Goal: Check status: Check status

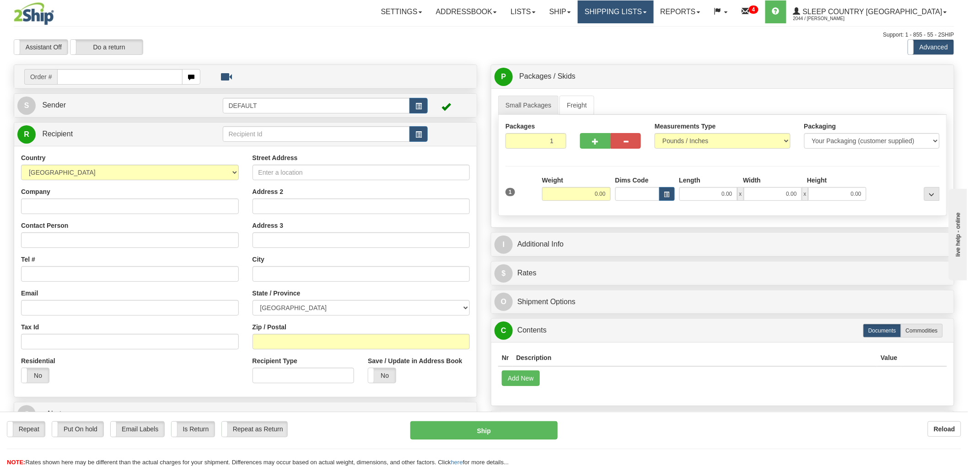
click at [653, 9] on link "Shipping lists" at bounding box center [615, 11] width 75 height 23
click at [653, 48] on link "Search Shipment History" at bounding box center [608, 44] width 89 height 12
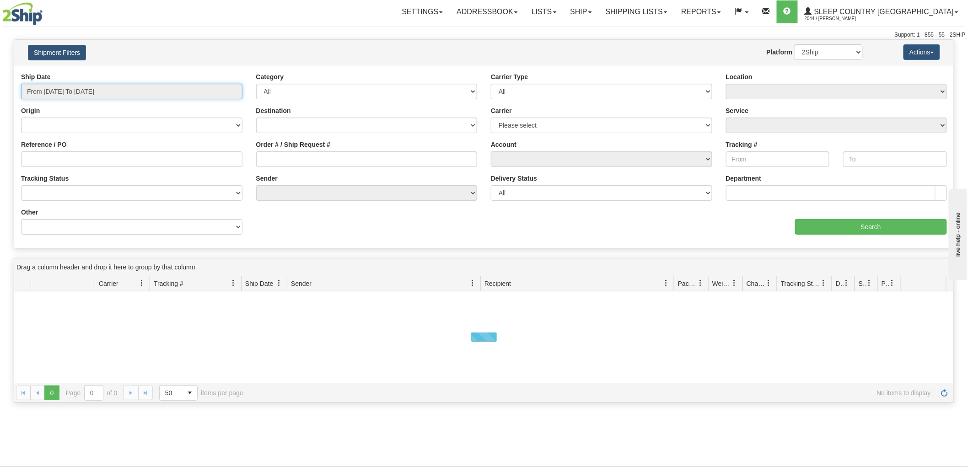
click at [41, 93] on input "From 09/25/2025 To 09/26/2025" at bounding box center [131, 92] width 221 height 16
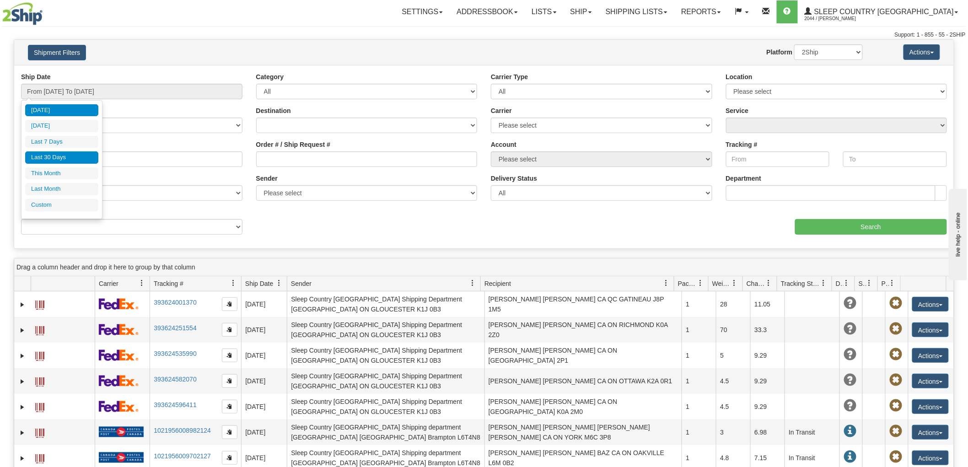
click at [70, 158] on li "Last 30 Days" at bounding box center [61, 157] width 73 height 12
type input "From 08/28/2025 To 09/26/2025"
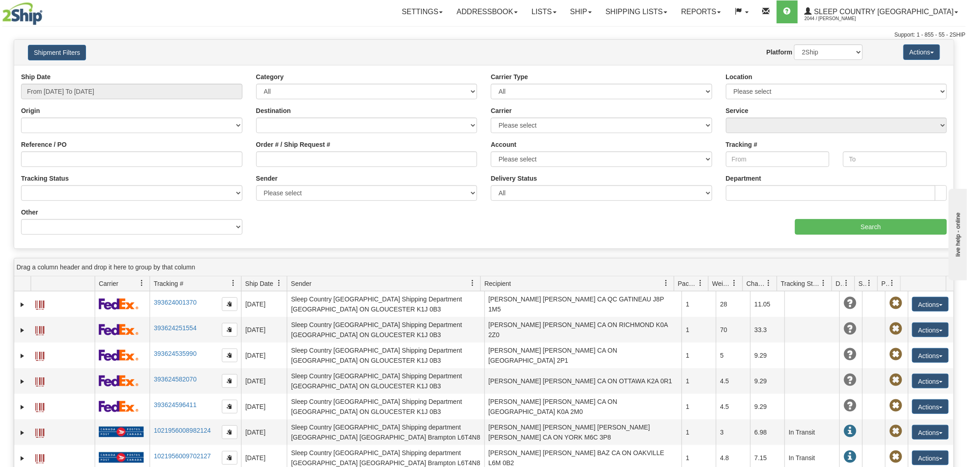
click at [283, 149] on label "Order # / Ship Request #" at bounding box center [293, 144] width 75 height 9
click at [283, 151] on input "Order # / Ship Request #" at bounding box center [366, 159] width 221 height 16
click at [284, 154] on input "Order # / Ship Request #" at bounding box center [366, 159] width 221 height 16
paste input "126366"
type input "126366"
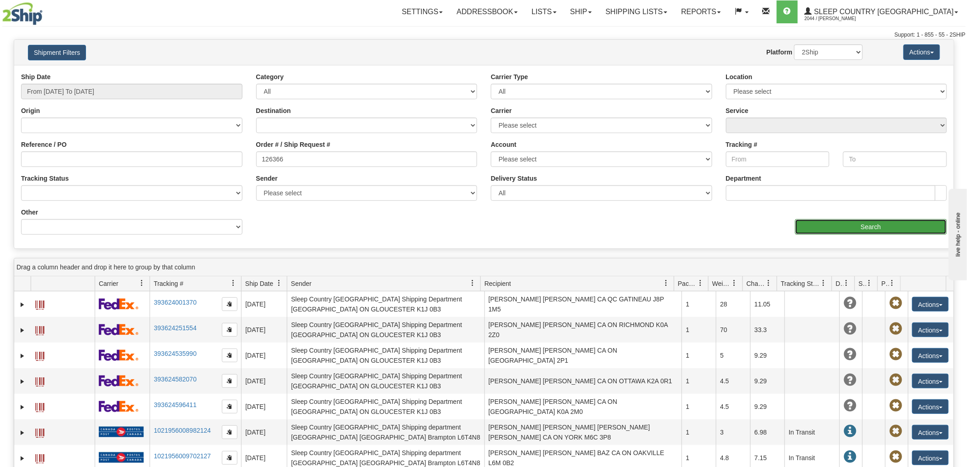
click at [866, 225] on input "Search" at bounding box center [871, 227] width 152 height 16
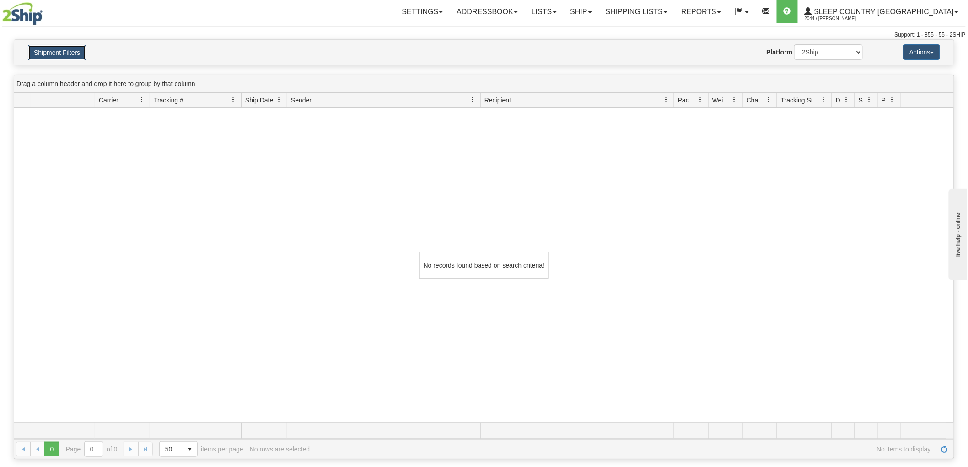
click at [58, 58] on button "Shipment Filters" at bounding box center [57, 53] width 58 height 16
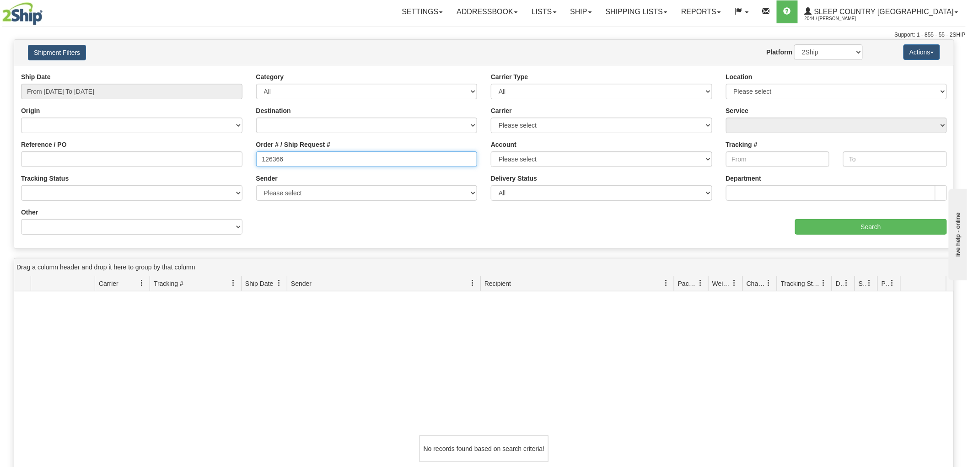
drag, startPoint x: 346, startPoint y: 163, endPoint x: 194, endPoint y: 145, distance: 152.9
click at [194, 72] on div "Reference / PO Order # / Ship Request # 126366 Account Please select Canada Pos…" at bounding box center [484, 72] width 940 height 0
click at [786, 91] on select "Please select Old Toronto DC 921 922 93 94 97 390 915 916 98 902 95 96 90 91 92…" at bounding box center [836, 92] width 221 height 16
click at [799, 49] on select "2Ship Imported" at bounding box center [828, 52] width 69 height 16
click at [794, 44] on select "2Ship Imported" at bounding box center [828, 52] width 69 height 16
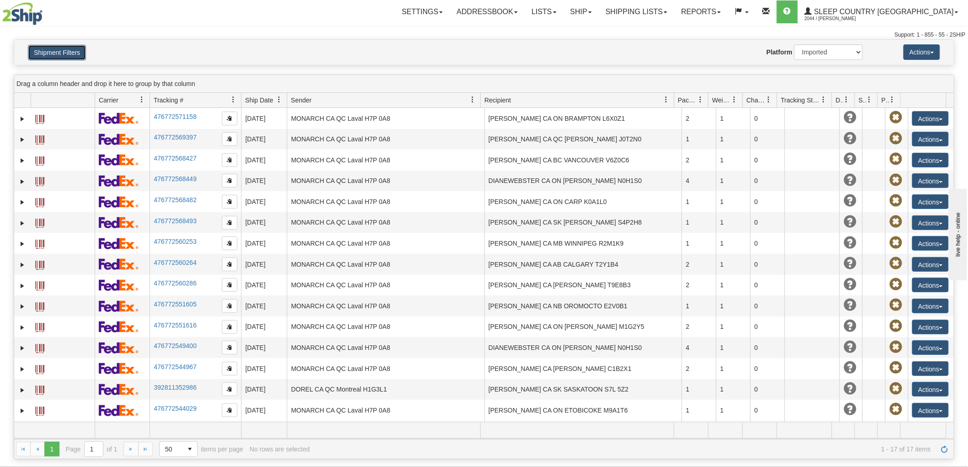
click at [62, 57] on button "Shipment Filters" at bounding box center [57, 53] width 58 height 16
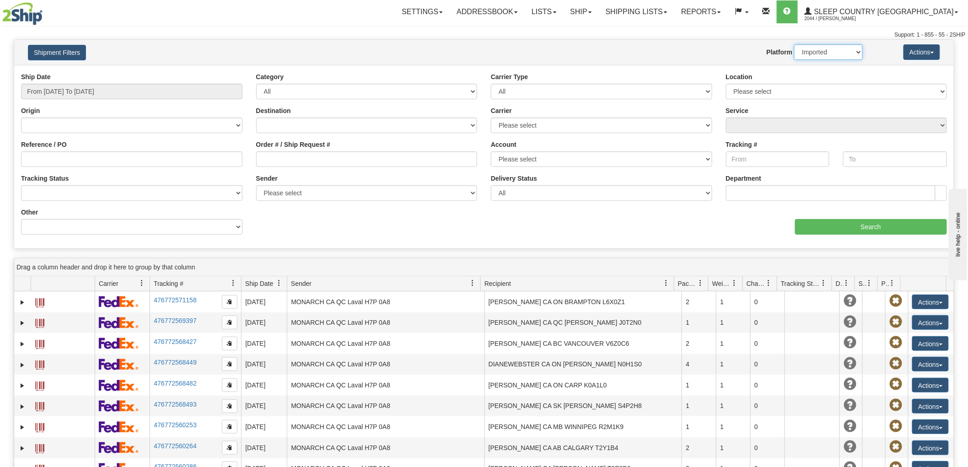
click at [798, 52] on select "2Ship Imported" at bounding box center [828, 52] width 69 height 16
select select "0"
click at [794, 44] on select "2Ship Imported" at bounding box center [828, 52] width 69 height 16
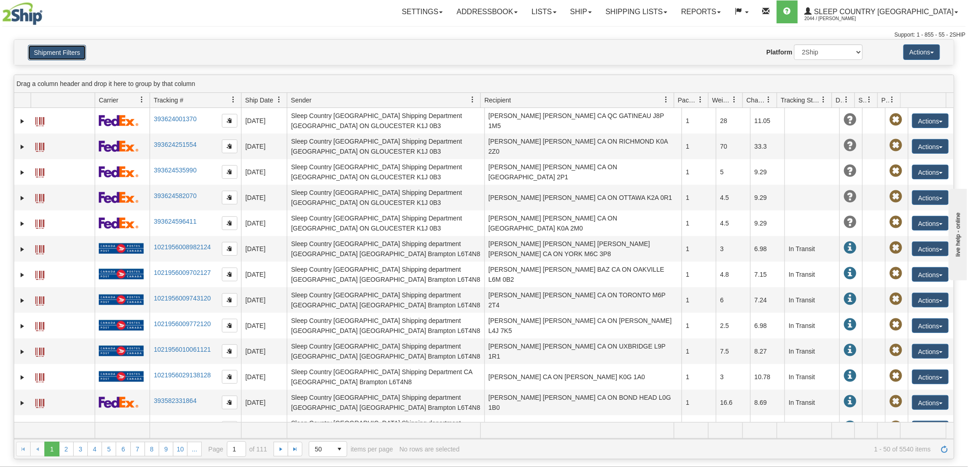
click at [75, 52] on button "Shipment Filters" at bounding box center [57, 53] width 58 height 16
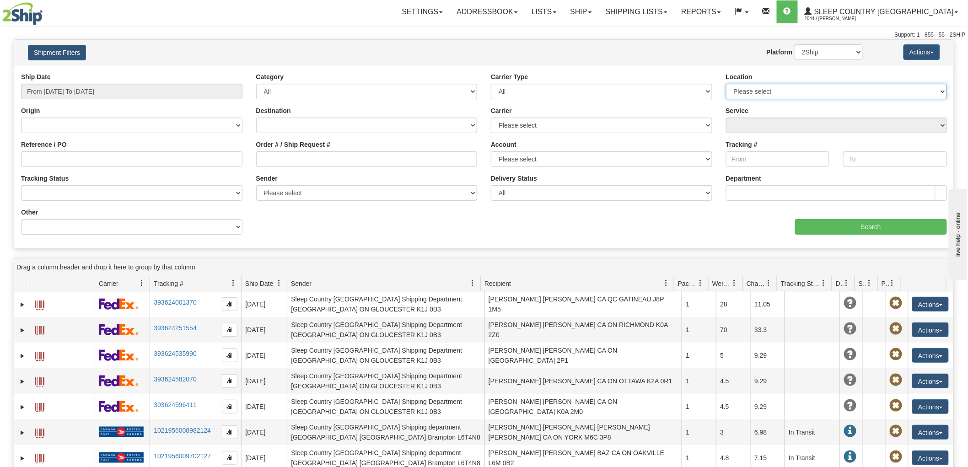
click at [776, 89] on select "Please select Old Toronto DC 921 922 93 94 97 390 915 916 98 902 95 96 90 91 92…" at bounding box center [836, 92] width 221 height 16
click at [726, 84] on select "Please select Old Toronto DC 921 922 93 94 97 390 915 916 98 902 95 96 90 91 92…" at bounding box center [836, 92] width 221 height 16
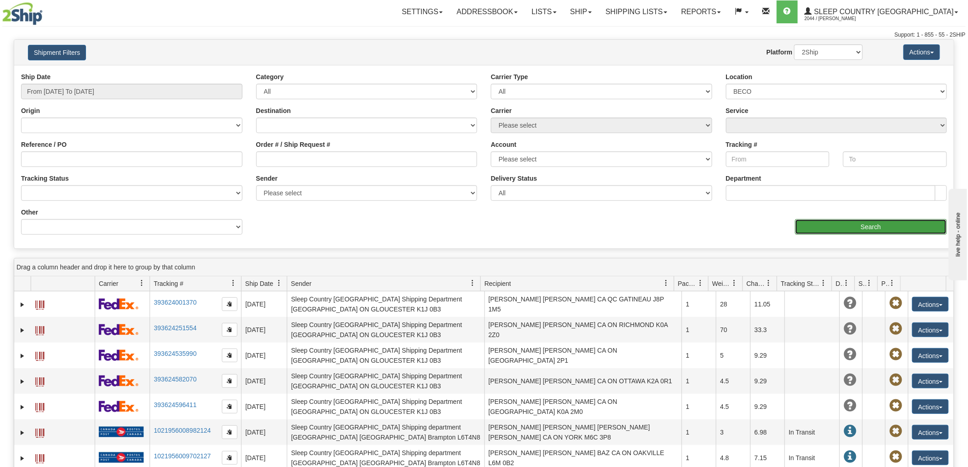
click at [849, 221] on input "Search" at bounding box center [871, 227] width 152 height 16
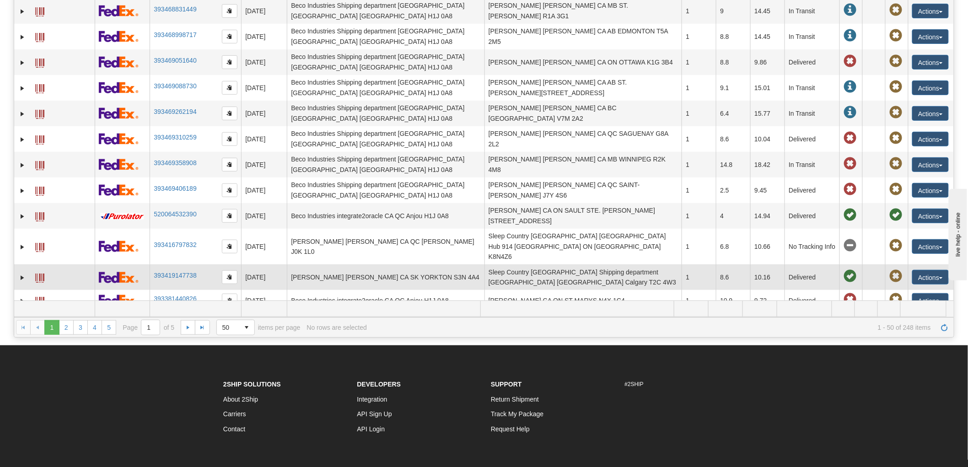
scroll to position [189, 0]
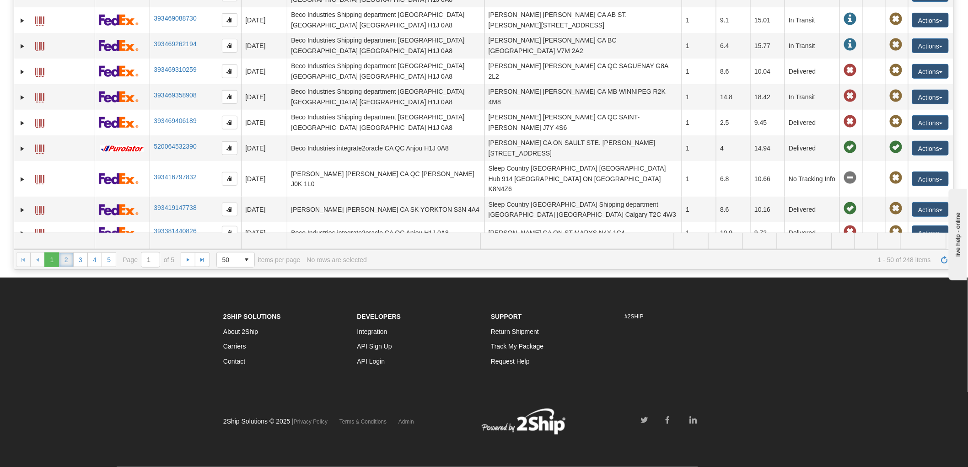
click at [67, 263] on link "2" at bounding box center [66, 260] width 15 height 15
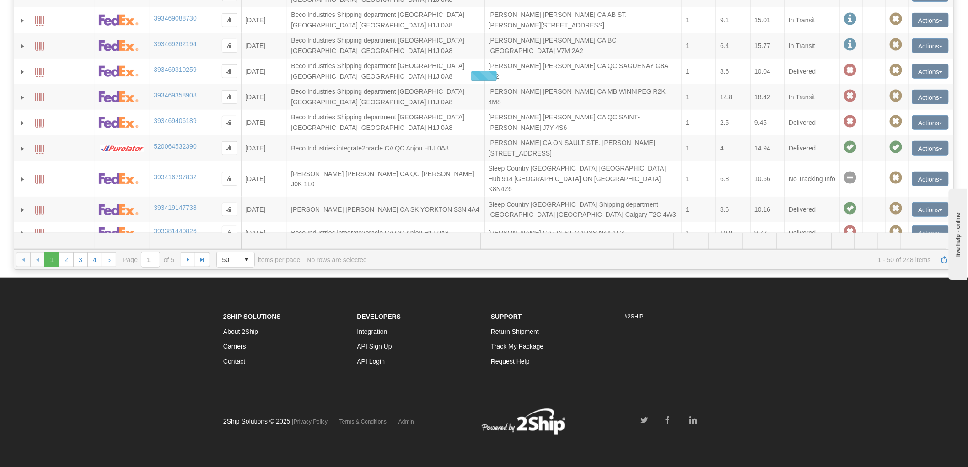
scroll to position [902, 0]
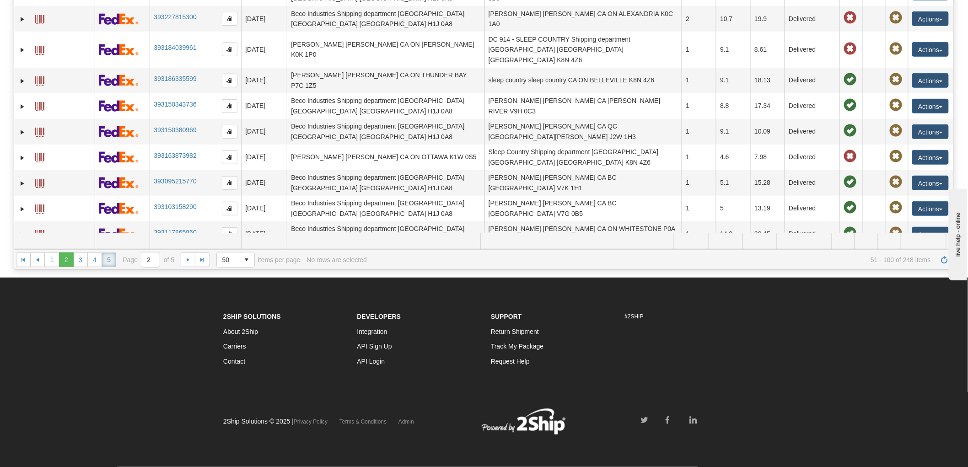
click at [113, 261] on link "5" at bounding box center [109, 260] width 15 height 15
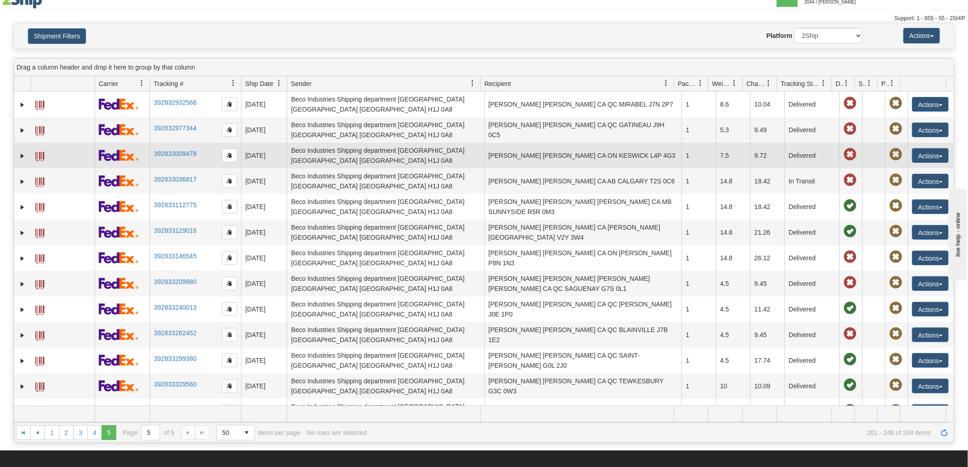
scroll to position [0, 0]
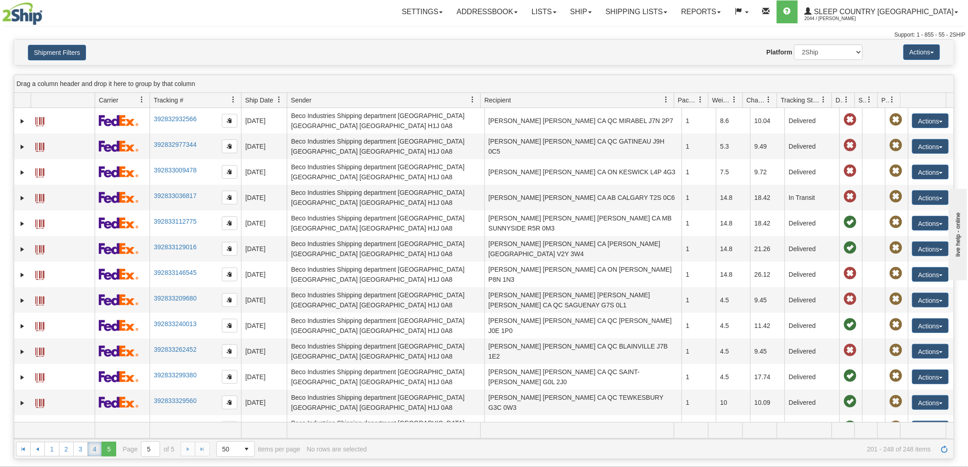
click at [94, 451] on link "4" at bounding box center [94, 449] width 15 height 15
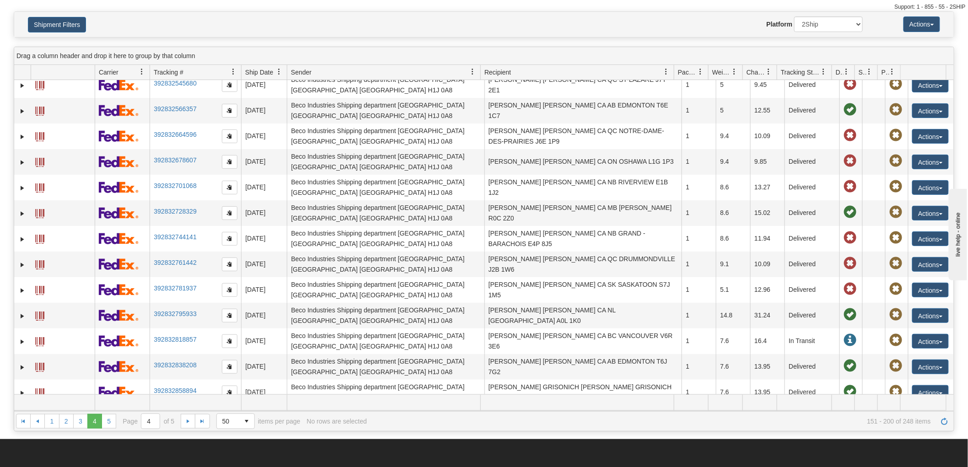
scroll to position [51, 0]
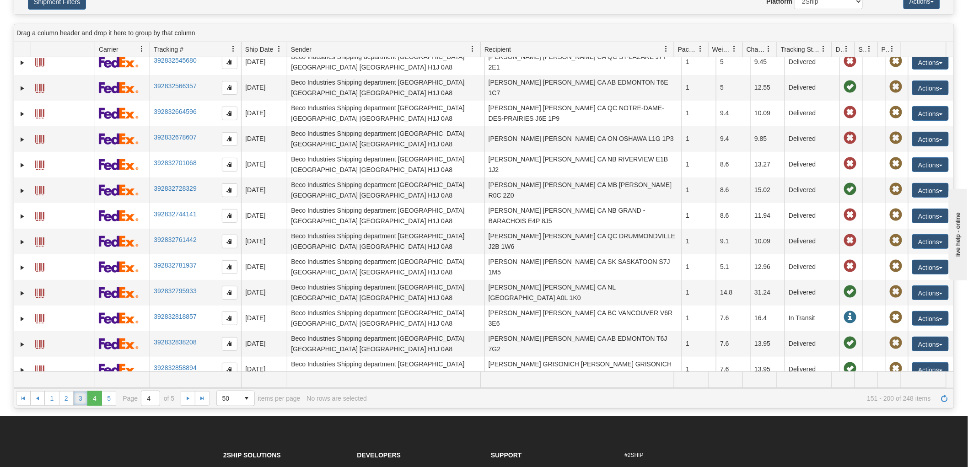
click at [78, 397] on link "3" at bounding box center [80, 398] width 15 height 15
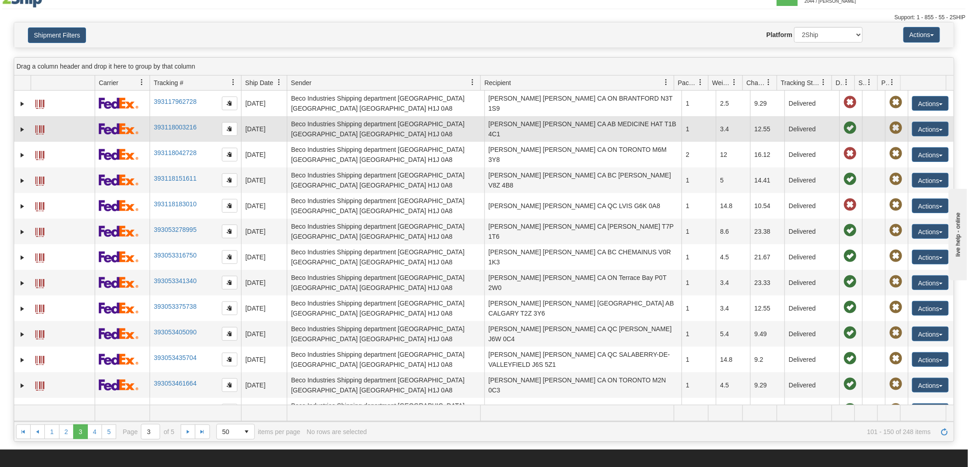
scroll to position [0, 0]
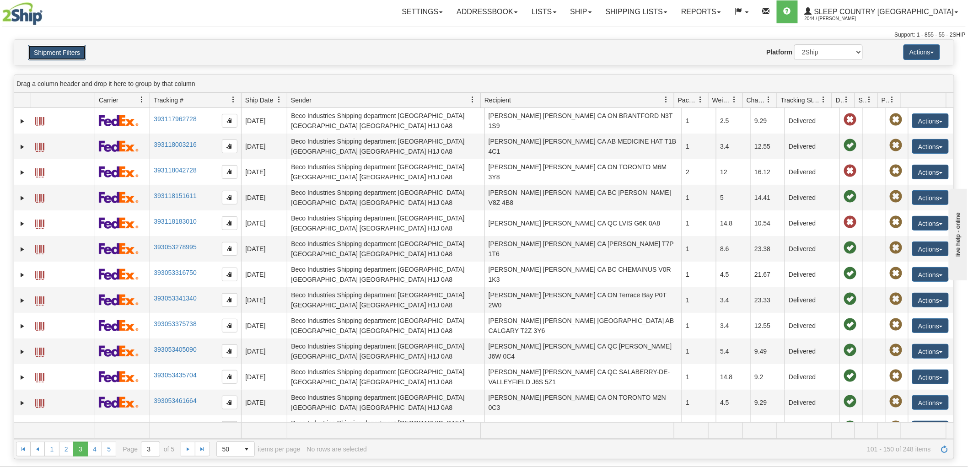
click at [72, 51] on button "Shipment Filters" at bounding box center [57, 53] width 58 height 16
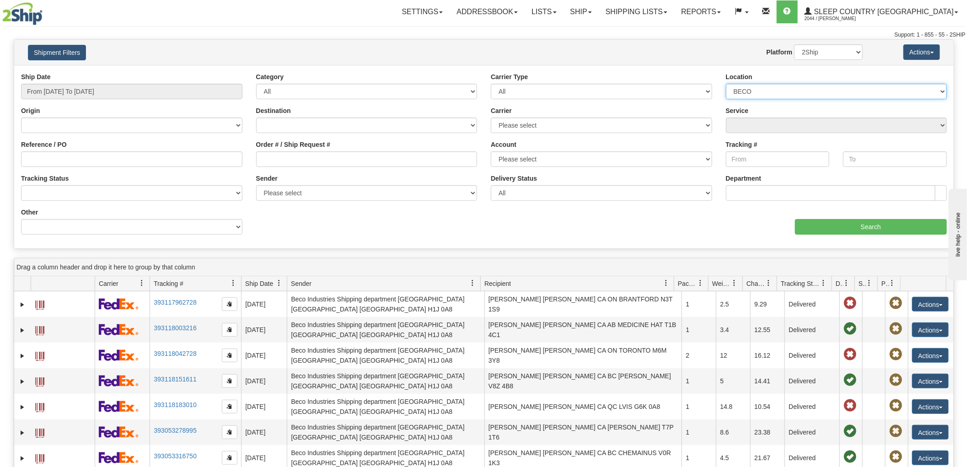
click at [797, 89] on select "Please select Old Toronto DC 921 922 93 94 97 390 915 916 98 902 95 96 90 91 92…" at bounding box center [836, 92] width 221 height 16
select select "7634"
click at [726, 84] on select "Please select Old Toronto DC 921 922 93 94 97 390 915 916 98 902 95 96 90 91 92…" at bounding box center [836, 92] width 221 height 16
click at [847, 223] on input "Search" at bounding box center [871, 227] width 152 height 16
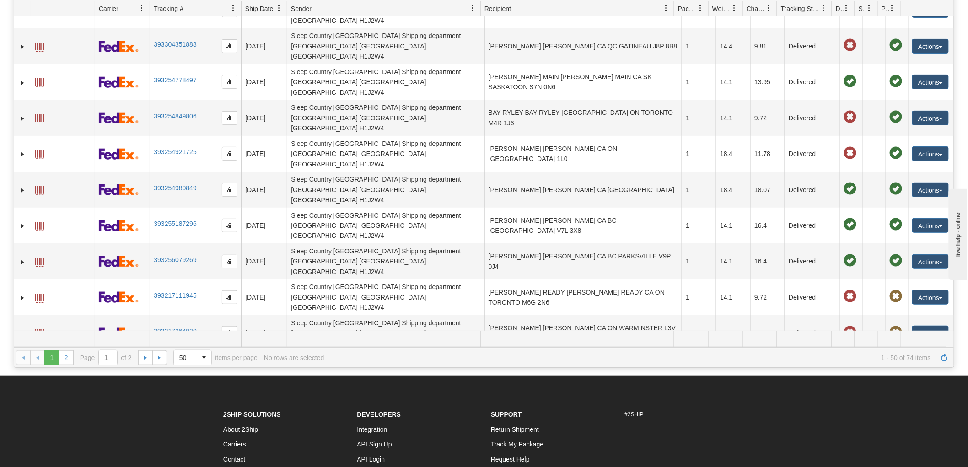
scroll to position [102, 0]
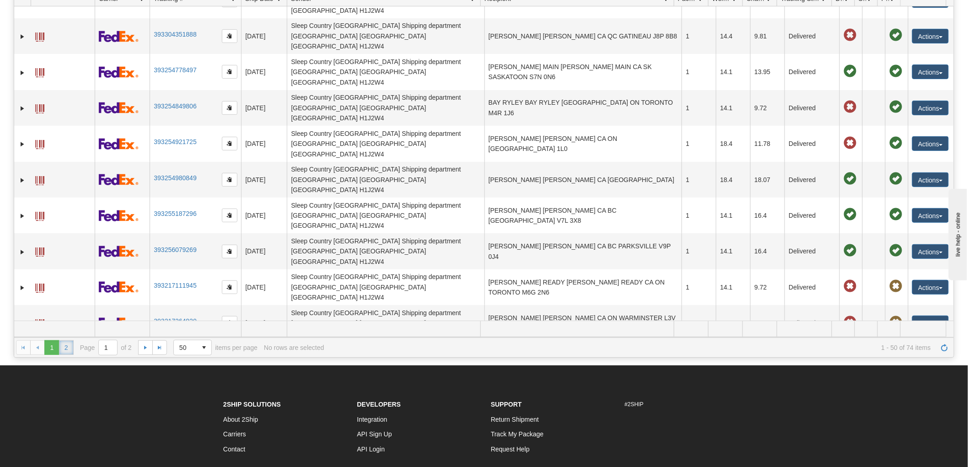
click at [64, 350] on link "2" at bounding box center [66, 347] width 15 height 15
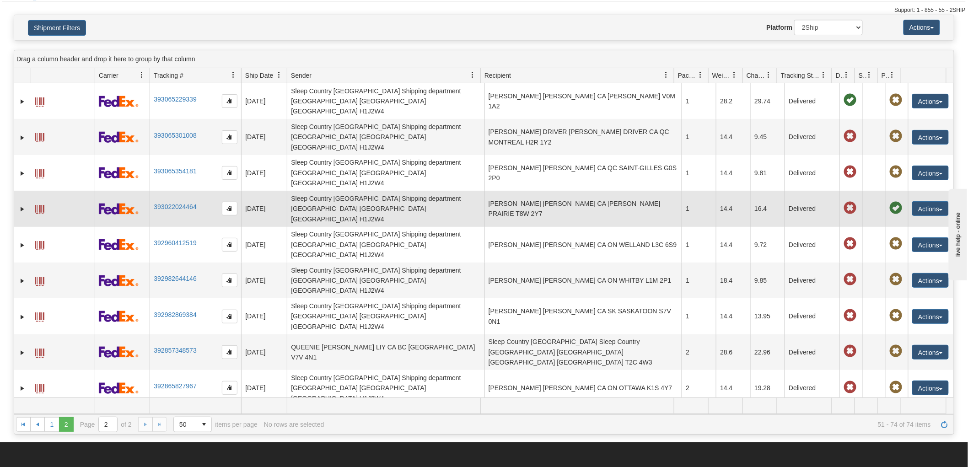
scroll to position [0, 0]
